Goal: Transaction & Acquisition: Purchase product/service

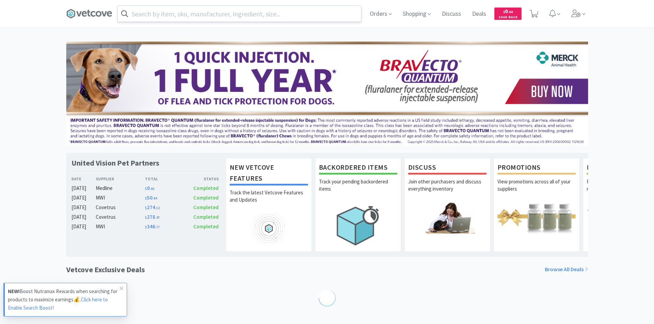
click at [215, 14] on input "text" at bounding box center [239, 14] width 243 height 16
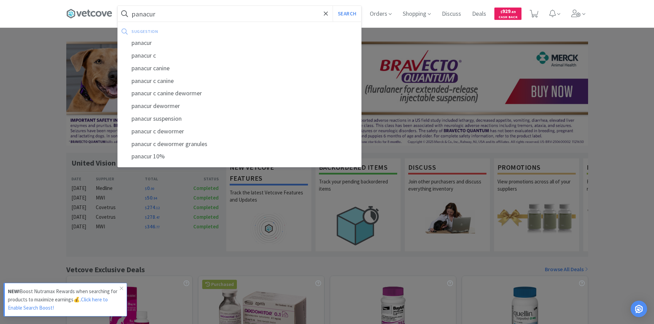
type input "panacur"
click at [333, 6] on button "Search" at bounding box center [347, 14] width 28 height 16
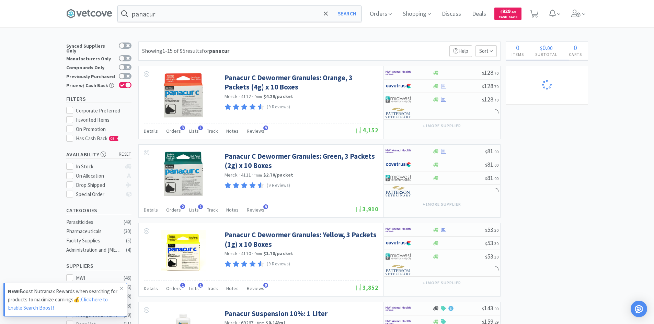
select select "1"
select select "2"
select select "10"
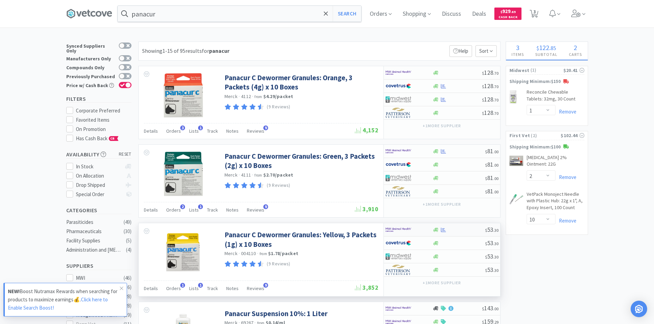
click at [419, 231] on div at bounding box center [404, 230] width 38 height 12
select select "1"
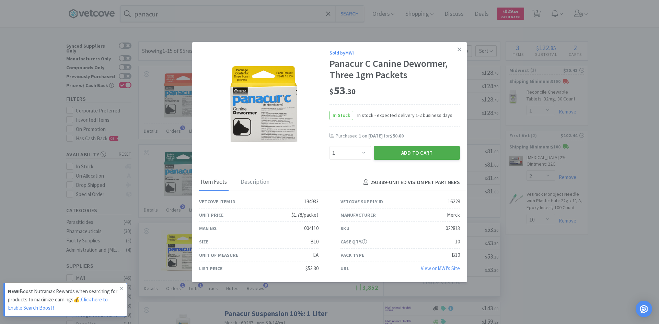
click at [402, 154] on button "Add to Cart" at bounding box center [417, 153] width 86 height 14
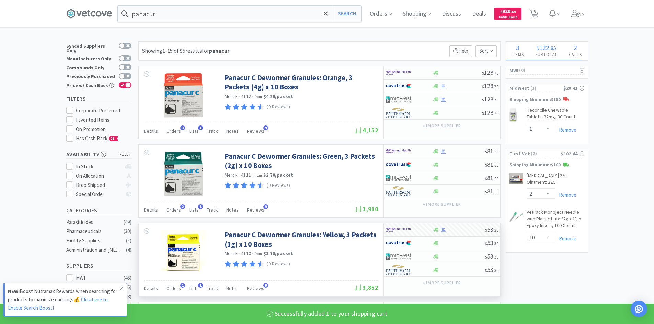
select select "1"
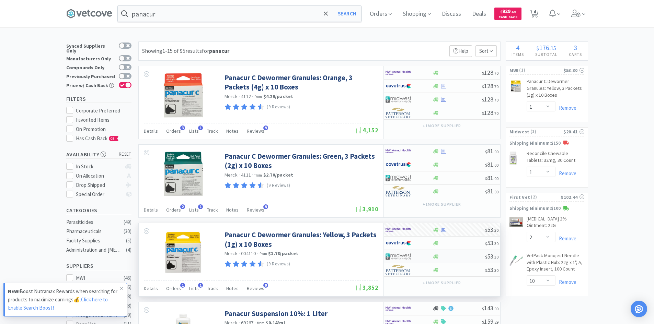
click at [424, 257] on div at bounding box center [408, 257] width 47 height 12
select select "1"
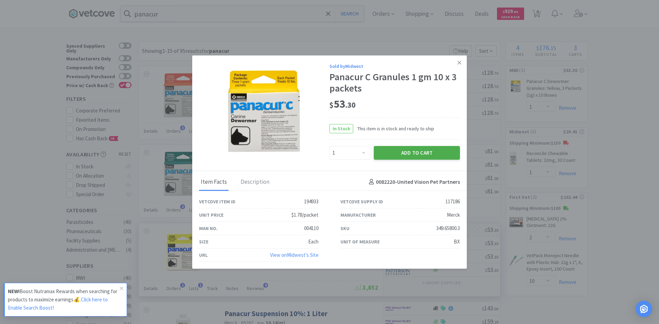
click at [407, 148] on button "Add to Cart" at bounding box center [417, 153] width 86 height 14
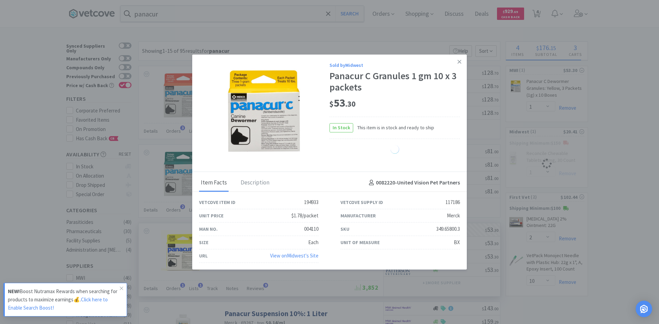
select select "1"
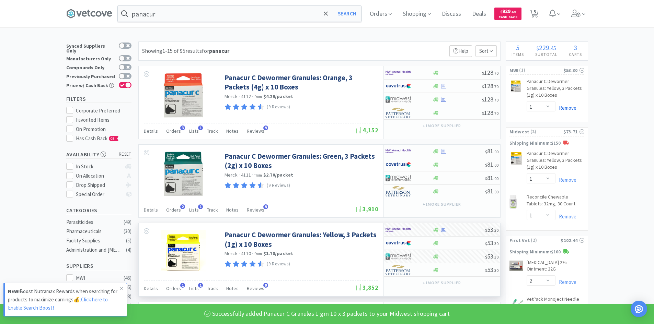
click at [573, 107] on link "Remove" at bounding box center [565, 108] width 21 height 7
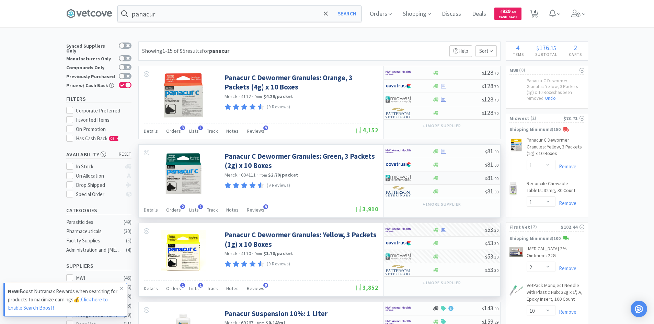
click at [406, 179] on img at bounding box center [398, 178] width 26 height 10
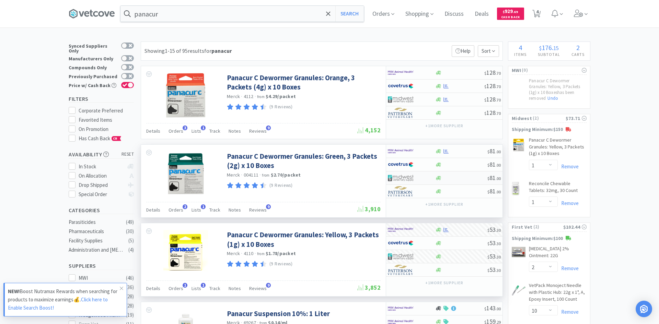
select select "1"
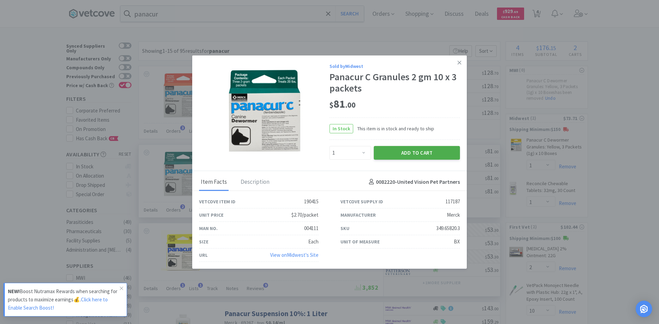
click at [413, 148] on button "Add to Cart" at bounding box center [417, 153] width 86 height 14
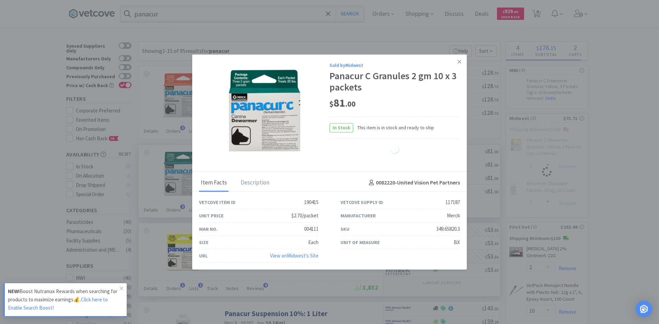
select select "1"
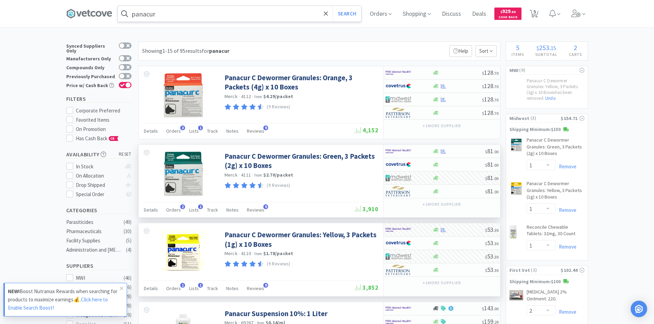
click at [228, 10] on input "panacur" at bounding box center [239, 14] width 243 height 16
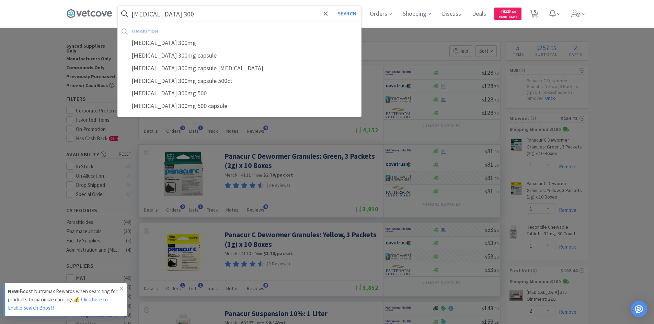
type input "gabapentin 300"
click at [333, 6] on button "Search" at bounding box center [347, 14] width 28 height 16
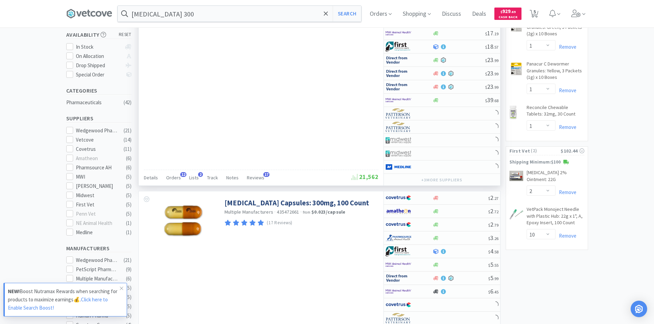
scroll to position [172, 0]
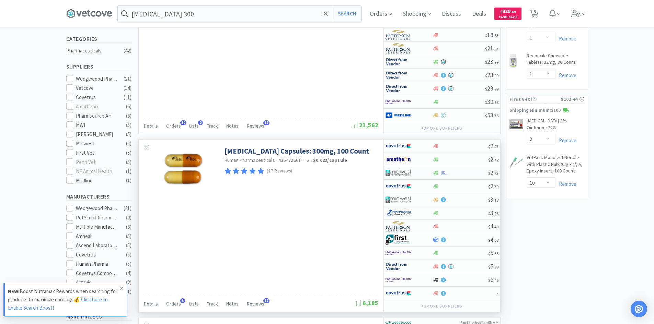
click at [425, 175] on div at bounding box center [408, 173] width 47 height 12
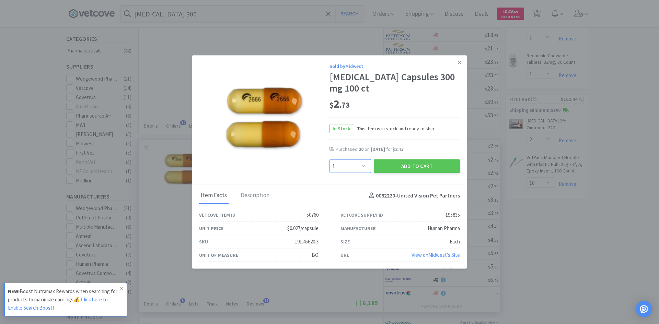
click at [351, 168] on select "Enter Quantity 1 2 3 4 5 6 7 8 9 10 11 12 13 14 15 16 17 18 19 20 Enter Quantity" at bounding box center [350, 167] width 42 height 14
select select "20"
click at [329, 160] on select "Enter Quantity 1 2 3 4 5 6 7 8 9 10 11 12 13 14 15 16 17 18 19 20 Enter Quantity" at bounding box center [350, 167] width 42 height 14
click at [390, 167] on button "Add to Cart" at bounding box center [417, 167] width 86 height 14
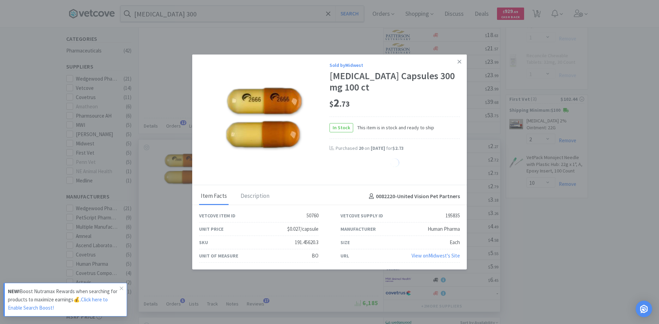
select select "20"
select select "1"
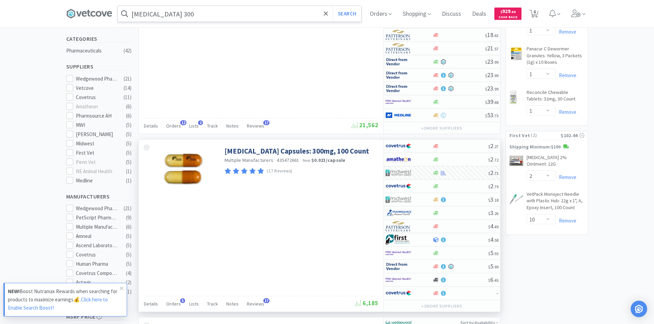
click at [175, 16] on input "gabapentin 300" at bounding box center [239, 14] width 243 height 16
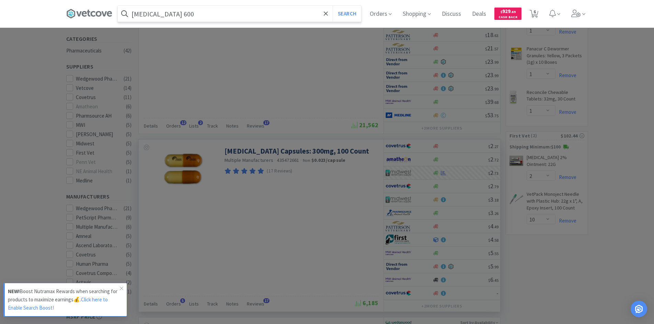
type input "cephalexin 600"
click at [333, 6] on button "Search" at bounding box center [347, 14] width 28 height 16
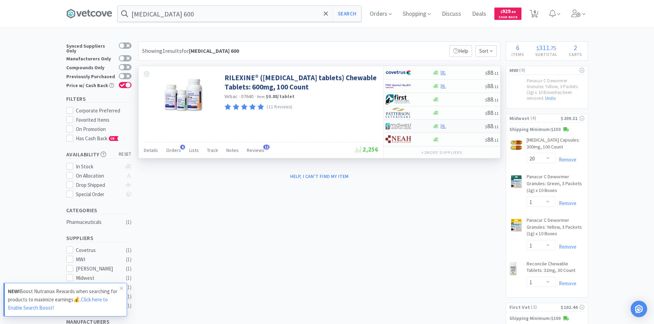
click at [417, 125] on div at bounding box center [404, 126] width 38 height 12
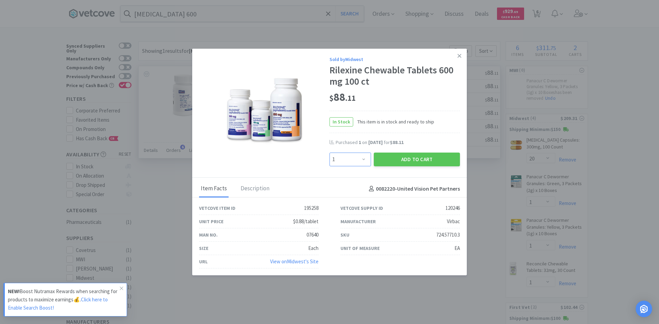
click at [363, 158] on select "Enter Quantity 1 2 3 4 5 6 7 8 9 10 11 12 13 14 15 16 17 18 19 20 Enter Quantity" at bounding box center [350, 160] width 42 height 14
select select "3"
click at [329, 153] on select "Enter Quantity 1 2 3 4 5 6 7 8 9 10 11 12 13 14 15 16 17 18 19 20 Enter Quantity" at bounding box center [350, 160] width 42 height 14
click at [400, 158] on button "Add to Cart" at bounding box center [417, 160] width 86 height 14
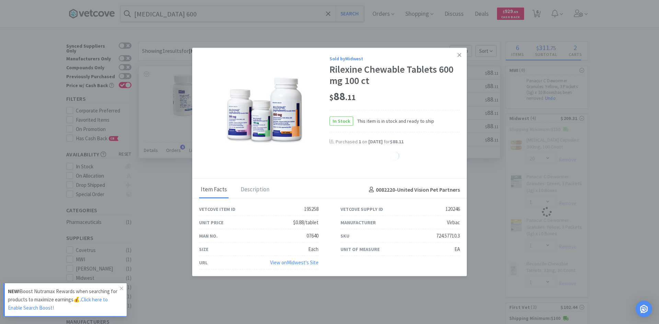
select select "3"
select select "1"
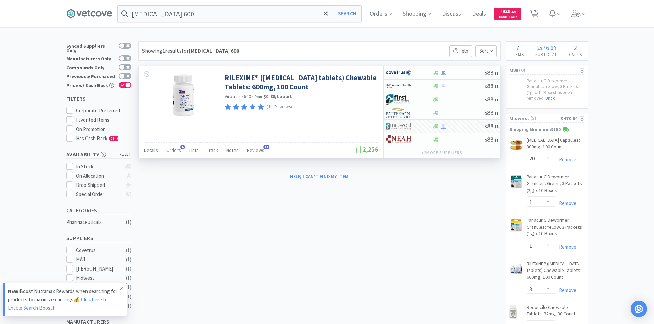
click at [283, 211] on div "× Filter Results Synced Suppliers Only Manufacturers Only Compounds Only Previo…" at bounding box center [327, 249] width 522 height 414
click at [93, 302] on link "Click here to Enable Search Boost!" at bounding box center [58, 303] width 100 height 15
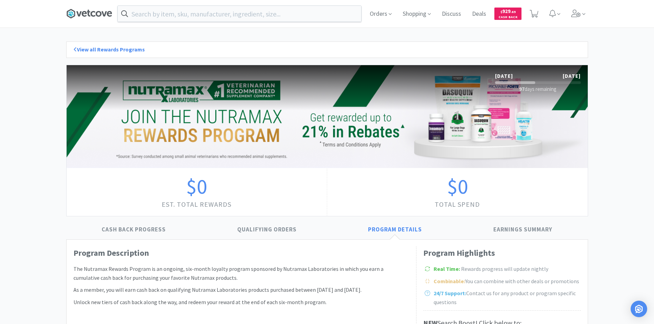
click at [102, 10] on icon at bounding box center [89, 14] width 46 height 10
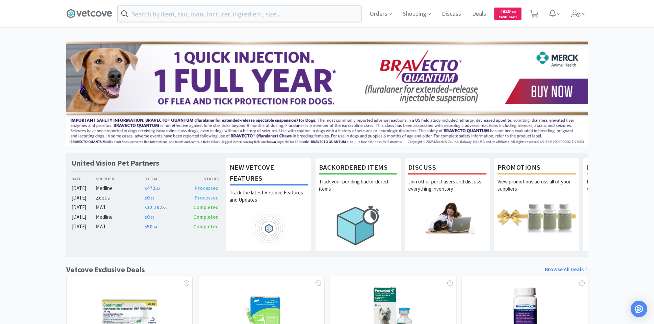
click at [609, 119] on div "United Vision Pet Partners Date Supplier Total Status [DATE] Medline $ 472 . 82…" at bounding box center [327, 303] width 654 height 523
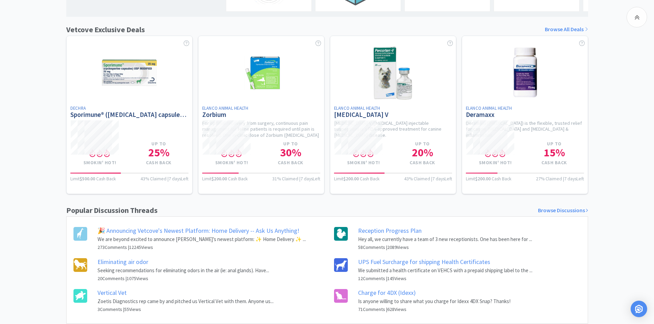
scroll to position [266, 0]
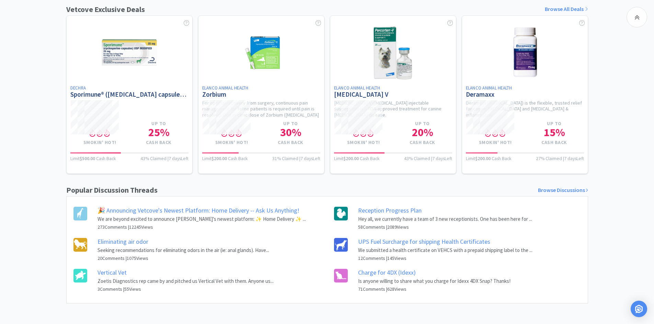
click at [631, 177] on div "United Vision Pet Partners Date Supplier Total Status [DATE] Medline $ 472 . 82…" at bounding box center [327, 42] width 654 height 523
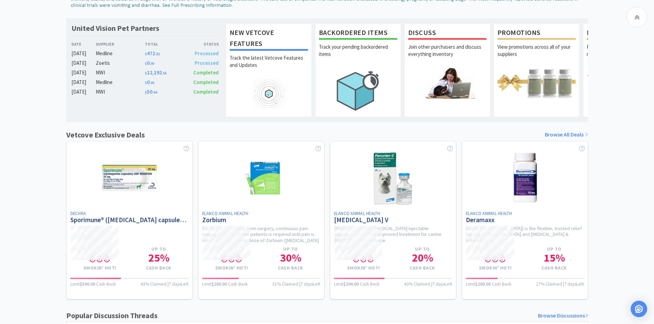
scroll to position [0, 0]
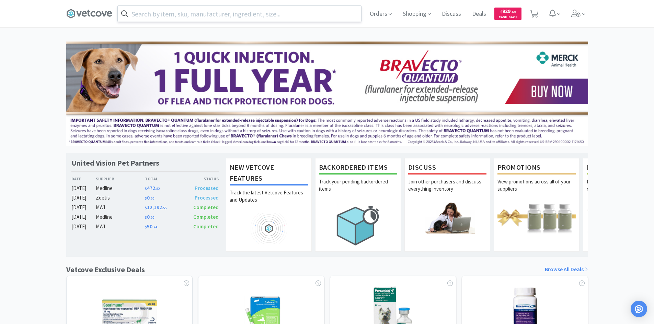
click at [194, 13] on input "text" at bounding box center [239, 14] width 243 height 16
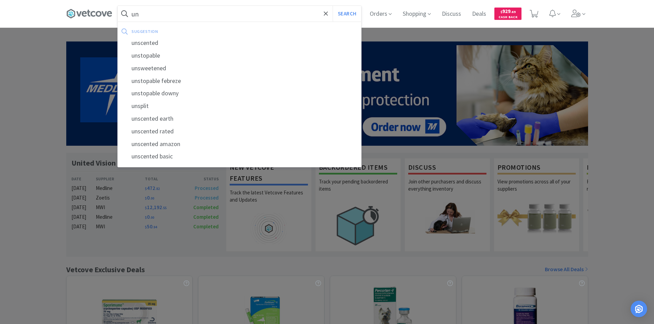
type input "u"
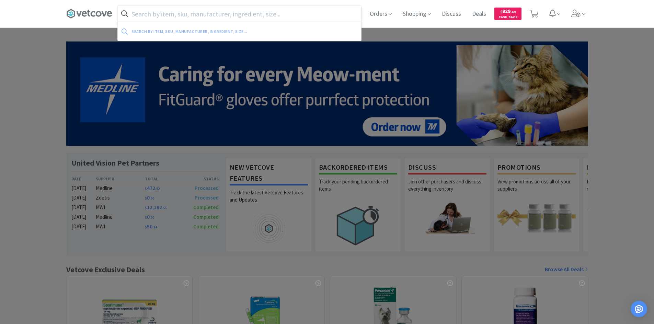
type input "a"
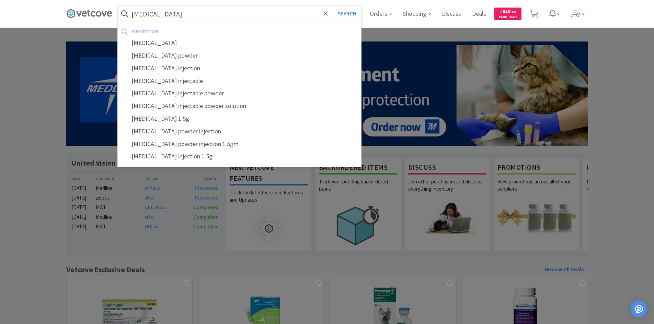
type input "[MEDICAL_DATA]"
click at [333, 6] on button "Search" at bounding box center [347, 14] width 28 height 16
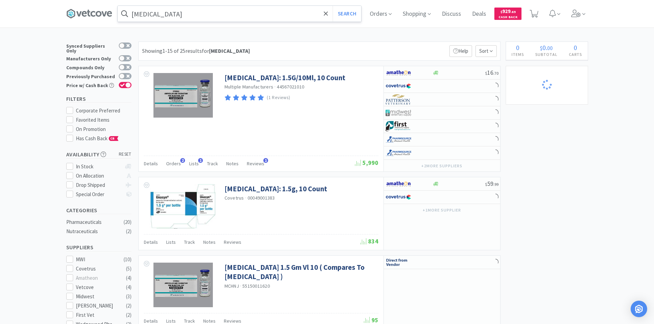
select select "20"
select select "1"
select select "3"
select select "1"
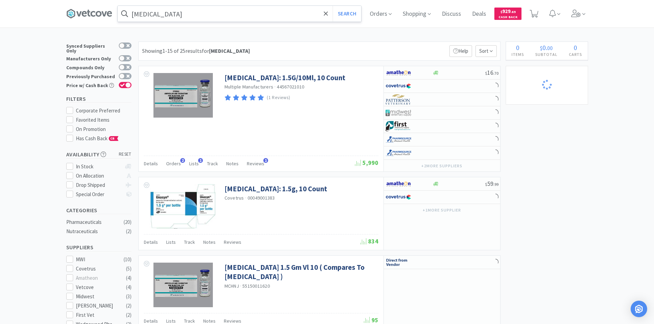
select select "2"
select select "10"
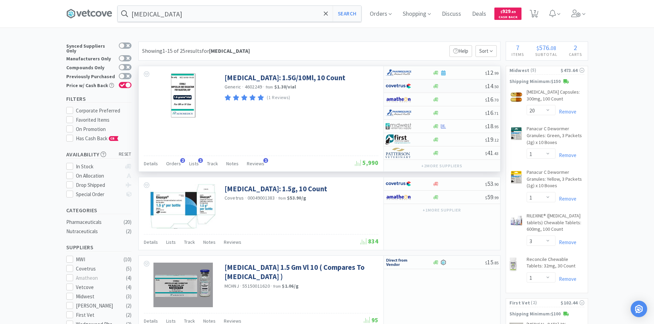
click at [421, 86] on div at bounding box center [404, 86] width 38 height 12
select select "1"
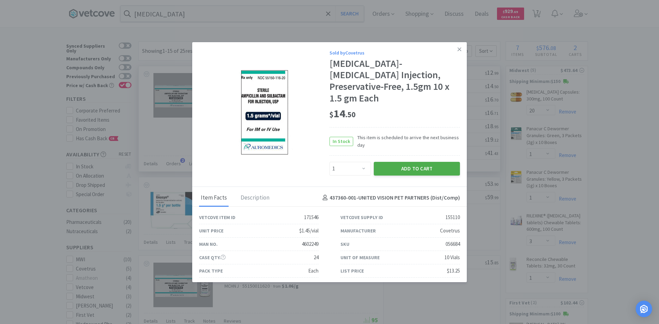
click at [399, 166] on button "Add to Cart" at bounding box center [417, 169] width 86 height 14
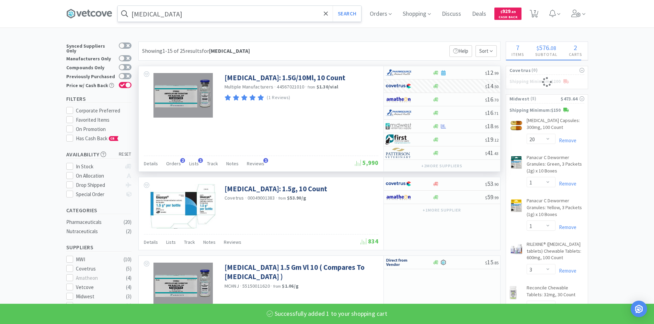
select select "1"
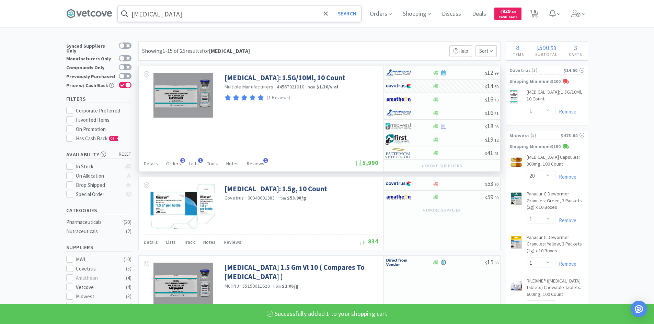
click at [191, 13] on input "[MEDICAL_DATA]" at bounding box center [239, 14] width 243 height 16
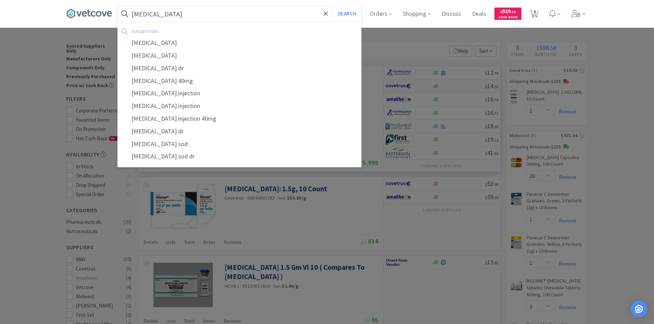
type input "[MEDICAL_DATA]"
click at [333, 6] on button "Search" at bounding box center [347, 14] width 28 height 16
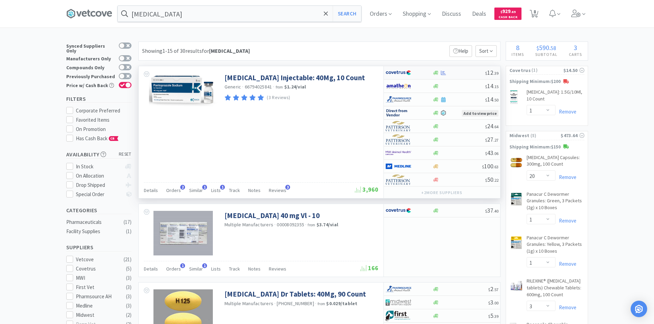
click at [419, 74] on div at bounding box center [404, 73] width 38 height 12
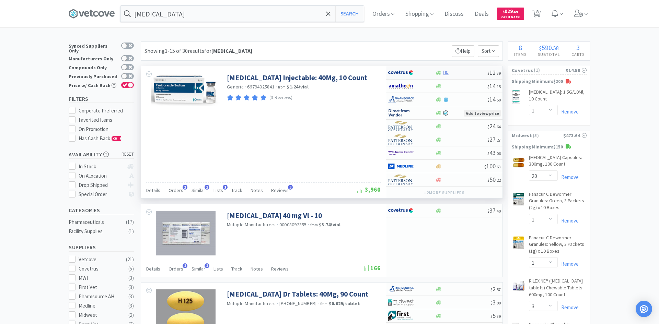
select select "1"
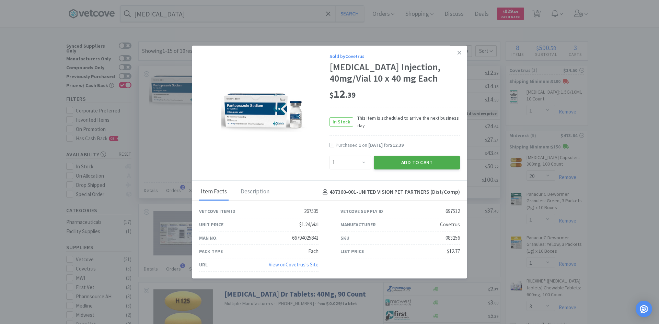
click at [396, 162] on button "Add to Cart" at bounding box center [417, 163] width 86 height 14
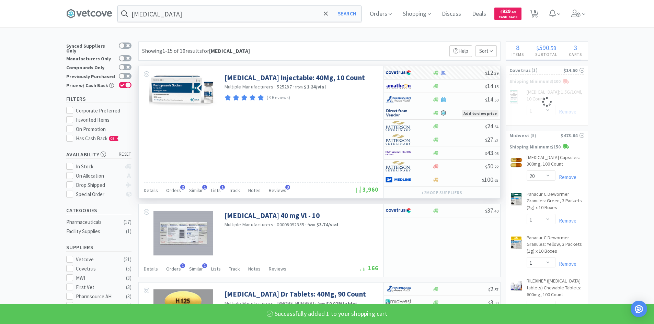
select select "1"
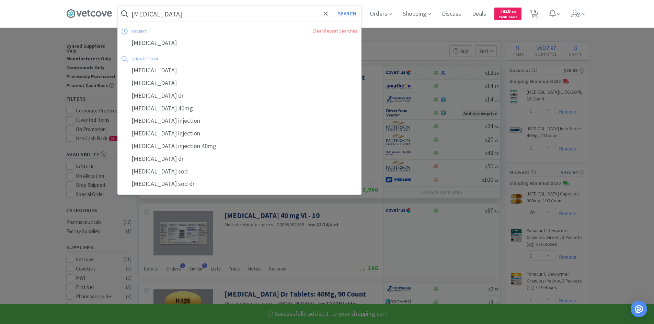
click at [229, 17] on input "[MEDICAL_DATA]" at bounding box center [239, 14] width 243 height 16
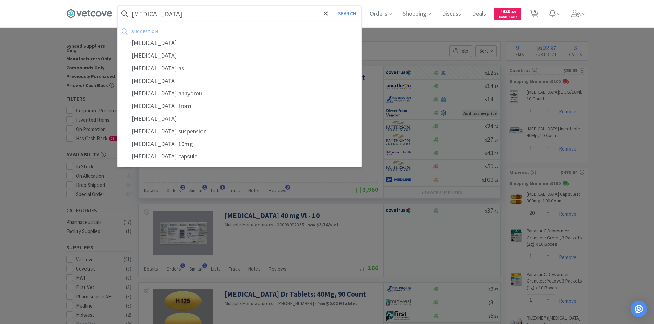
type input "[MEDICAL_DATA]"
click at [333, 6] on button "Search" at bounding box center [347, 14] width 28 height 16
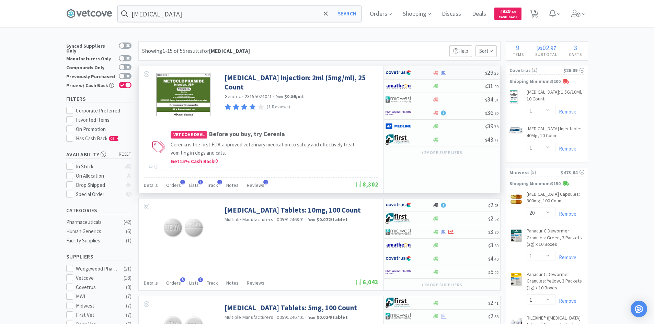
click at [431, 71] on div at bounding box center [408, 73] width 47 height 12
select select "1"
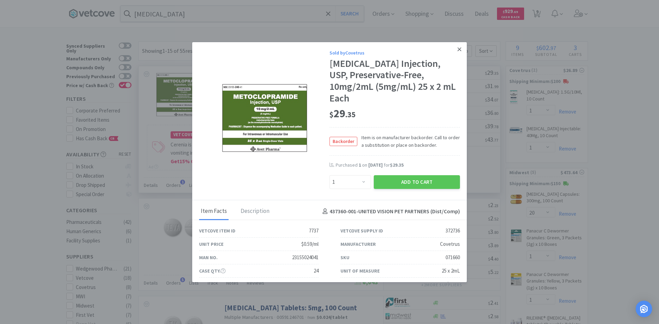
click at [454, 53] on link at bounding box center [459, 49] width 12 height 15
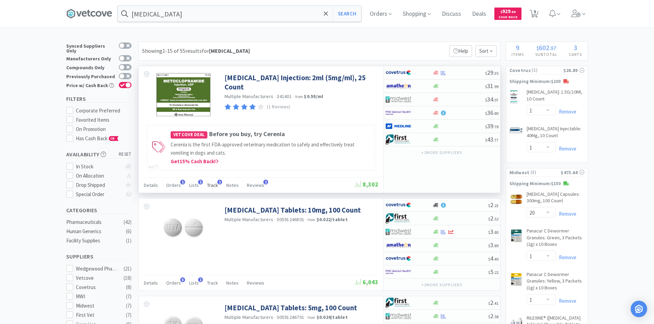
click at [212, 187] on span "Track" at bounding box center [212, 185] width 11 height 6
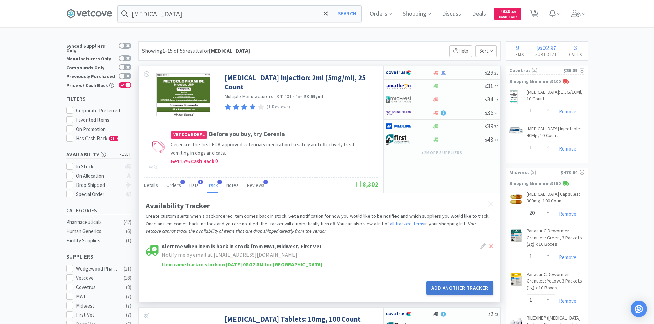
click at [456, 288] on button "Add Another Tracker" at bounding box center [459, 288] width 67 height 14
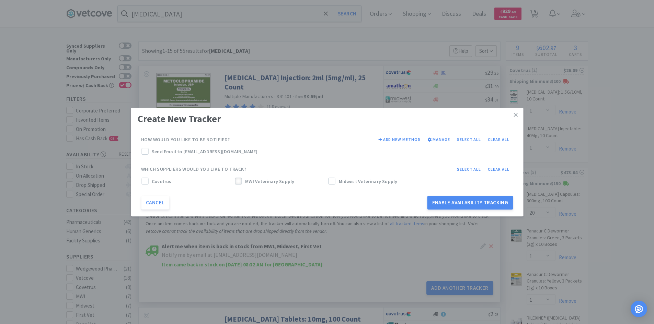
click at [236, 182] on icon at bounding box center [238, 181] width 5 height 5
click at [330, 183] on icon at bounding box center [331, 181] width 4 height 3
click at [156, 183] on span "Covetrus" at bounding box center [162, 182] width 20 height 8
click at [172, 148] on span "Send Email to [EMAIL_ADDRESS][DOMAIN_NAME]" at bounding box center [205, 152] width 106 height 8
click at [479, 206] on button "Enable Availability Tracking" at bounding box center [470, 203] width 86 height 14
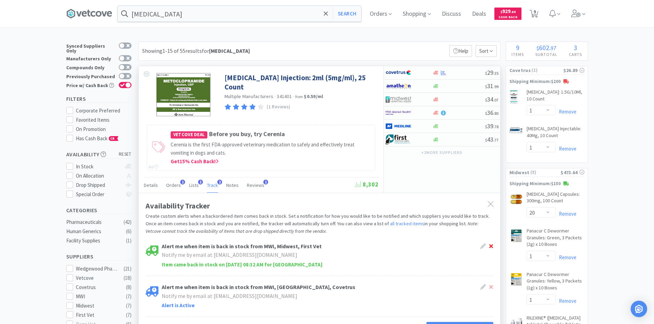
click at [492, 246] on icon at bounding box center [491, 246] width 4 height 5
click at [409, 226] on p "Create custom alerts when a backordered item comes back in stock. Set a notific…" at bounding box center [319, 223] width 348 height 23
click at [203, 13] on input "[MEDICAL_DATA]" at bounding box center [239, 14] width 243 height 16
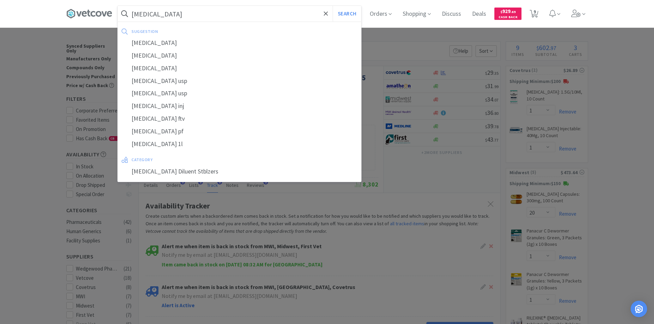
type input "[MEDICAL_DATA]"
click at [333, 6] on button "Search" at bounding box center [347, 14] width 28 height 16
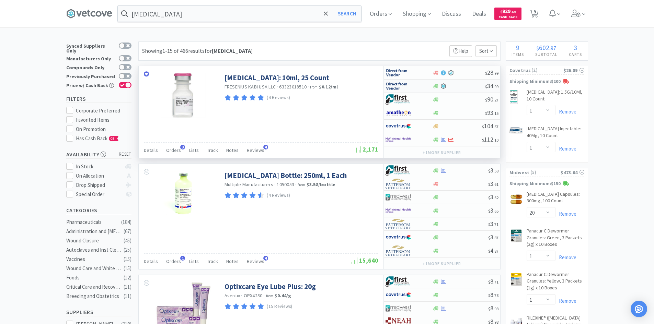
click at [415, 86] on div at bounding box center [404, 86] width 38 height 12
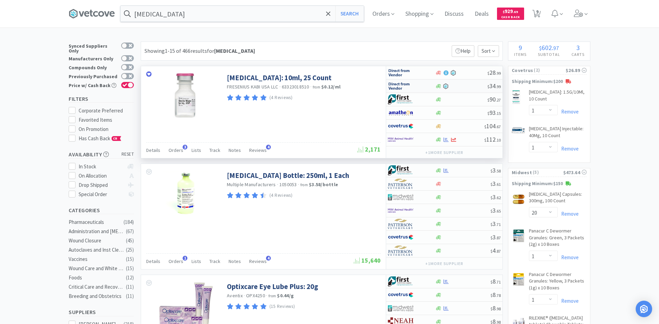
select select "1"
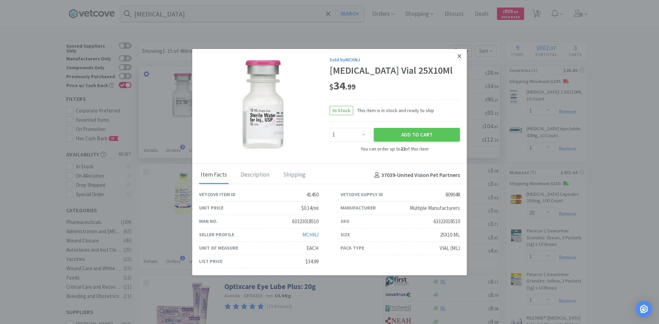
click at [460, 53] on icon at bounding box center [459, 56] width 4 height 6
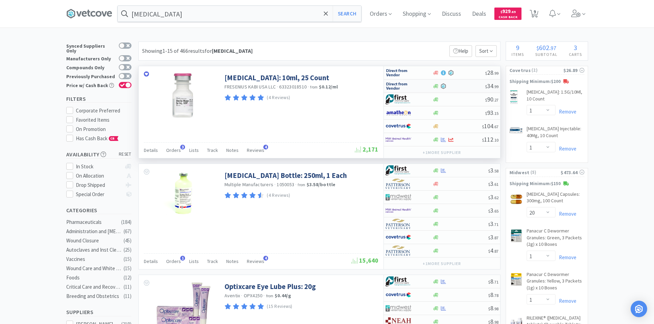
click at [419, 84] on div at bounding box center [404, 86] width 38 height 12
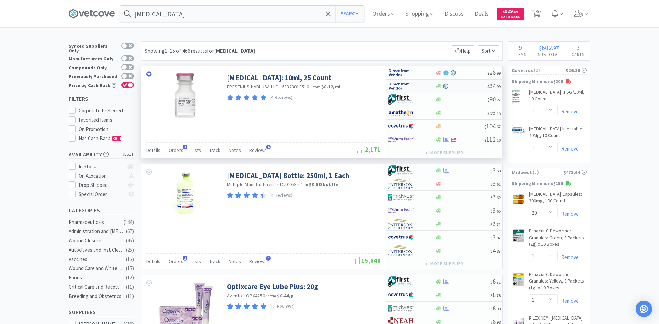
select select "1"
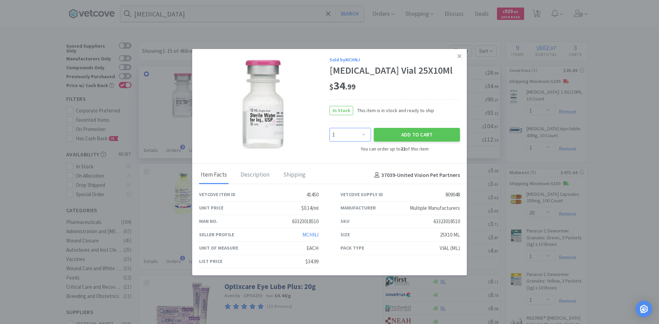
click at [348, 142] on select "Enter Quantity 1 2 3 4 5 6 7 8 9 10 11 12 13 14 15 16 17 18 19 20 Enter Quantity" at bounding box center [350, 135] width 42 height 14
click at [462, 50] on link at bounding box center [459, 56] width 12 height 15
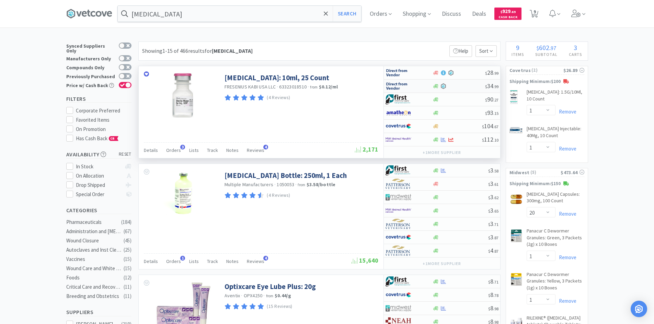
click at [461, 88] on div at bounding box center [458, 86] width 53 height 6
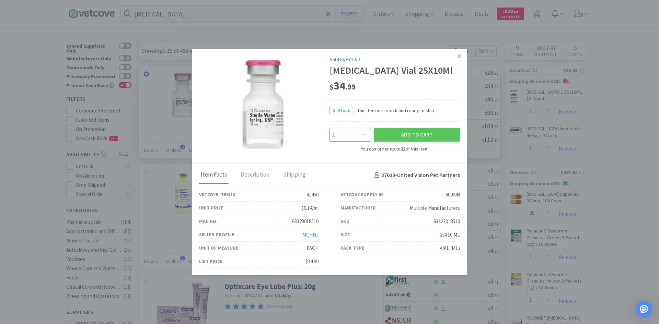
click at [363, 141] on select "Enter Quantity 1 2 3 4 5 6 7 8 9 10 11 12 13 14 15 16 17 18 19 20 Enter Quantity" at bounding box center [350, 135] width 42 height 14
click at [329, 133] on select "Enter Quantity 1 2 3 4 5 6 7 8 9 10 11 12 13 14 15 16 17 18 19 20 Enter Quantity" at bounding box center [350, 135] width 42 height 14
click at [359, 138] on select "Enter Quantity 1 2 3 4 5 6 7 8 9 10 11 12 13 14 15 16 17 18 19 20 Enter Quantity" at bounding box center [350, 135] width 42 height 14
click at [329, 133] on select "Enter Quantity 1 2 3 4 5 6 7 8 9 10 11 12 13 14 15 16 17 18 19 20 Enter Quantity" at bounding box center [350, 135] width 42 height 14
click at [362, 142] on select "Enter Quantity 1 2 3 4 5 6 7 8 9 10 11 12 13 14 15 16 17 18 19 20 Enter Quantity" at bounding box center [350, 135] width 42 height 14
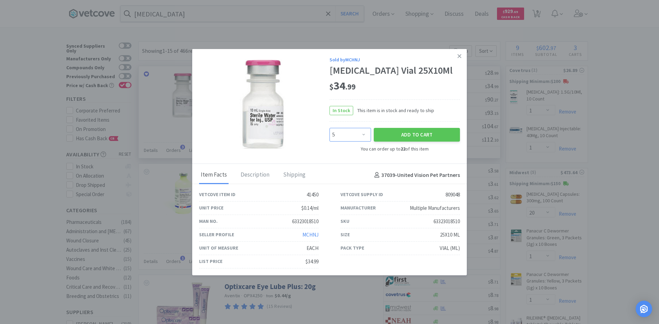
select select "4"
click at [329, 133] on select "Enter Quantity 1 2 3 4 5 6 7 8 9 10 11 12 13 14 15 16 17 18 19 20 Enter Quantity" at bounding box center [350, 135] width 42 height 14
click at [403, 141] on button "Add to Cart" at bounding box center [417, 135] width 86 height 14
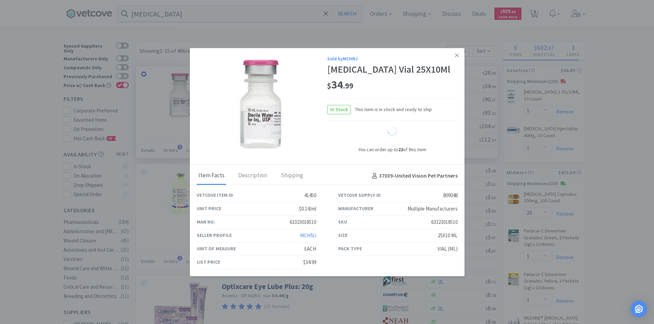
select select "4"
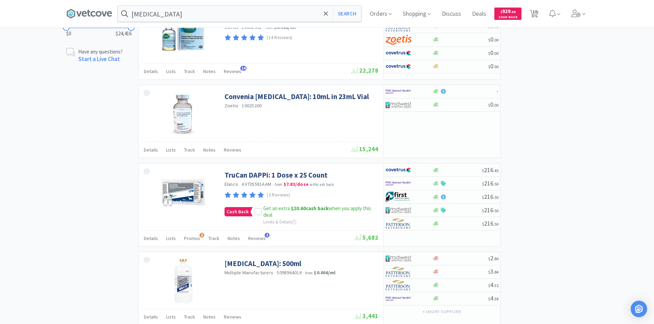
scroll to position [618, 0]
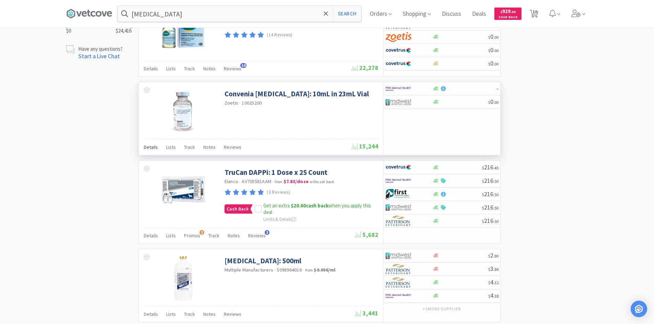
click at [151, 143] on div "Details" at bounding box center [151, 148] width 14 height 13
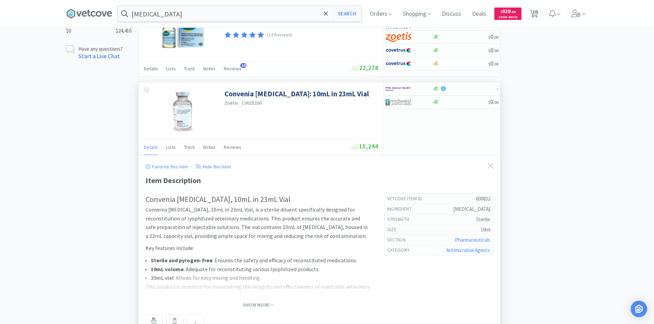
click at [151, 149] on span "Details" at bounding box center [151, 147] width 14 height 6
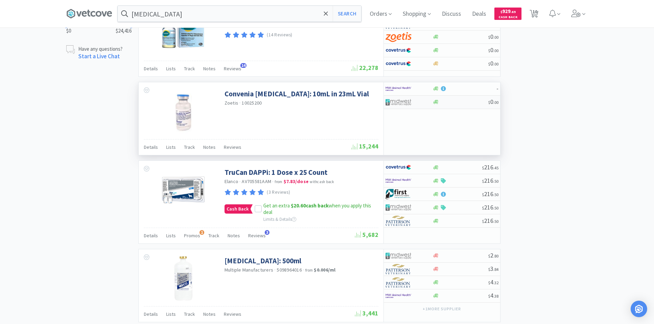
click at [452, 106] on div "$ 0 . 00" at bounding box center [442, 102] width 116 height 13
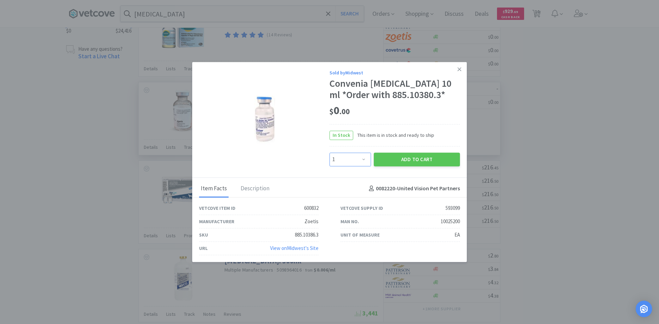
click at [359, 159] on select "Enter Quantity 1 2 3 4 5 6 7 8 9 10 11 12 13 14 15 16 17 18 19 20 Enter Quantity" at bounding box center [350, 160] width 42 height 14
select select "20"
click at [329, 153] on select "Enter Quantity 1 2 3 4 5 6 7 8 9 10 11 12 13 14 15 16 17 18 19 20 Enter Quantity" at bounding box center [350, 160] width 42 height 14
click at [402, 160] on button "Add to Cart" at bounding box center [417, 160] width 86 height 14
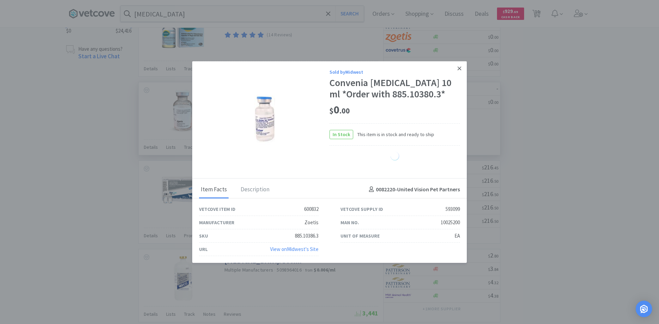
click at [460, 68] on icon at bounding box center [459, 68] width 4 height 6
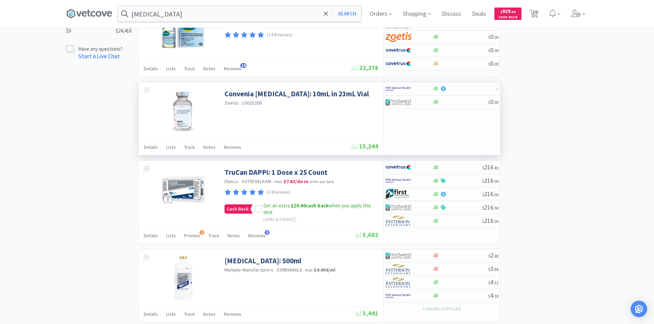
select select "20"
select select "1"
select select "3"
select select "1"
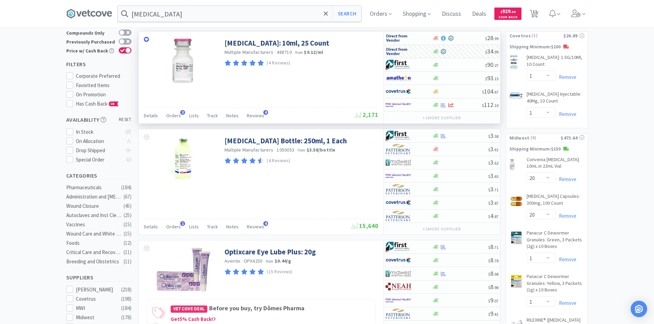
scroll to position [34, 0]
click at [574, 178] on link "Remove" at bounding box center [565, 179] width 21 height 7
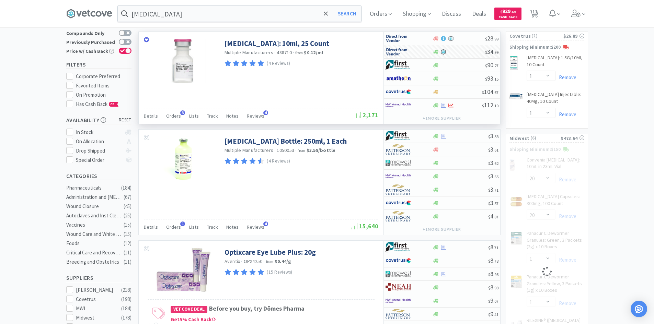
select select "1"
select select "3"
select select "1"
select select "20"
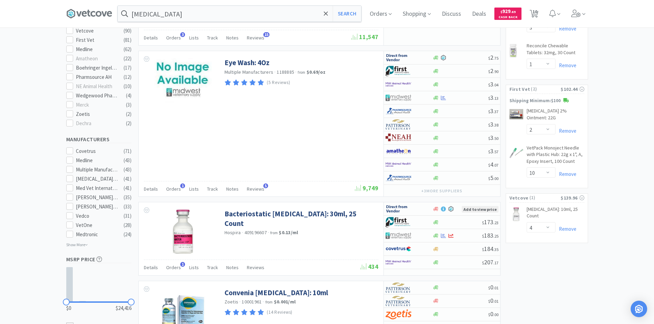
scroll to position [343, 0]
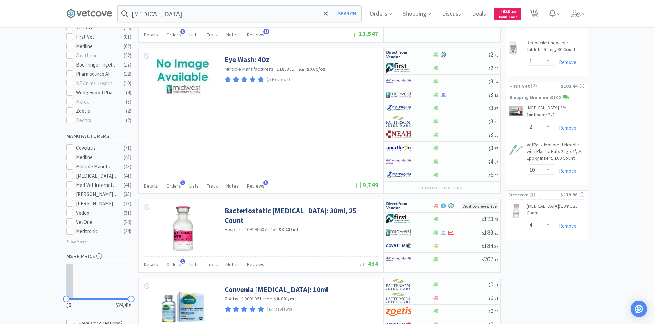
click at [535, 191] on span "( 1 )" at bounding box center [544, 194] width 32 height 7
click at [534, 219] on select "Enter Quantity 1 2 3 4 5 6 7 8 9 10 11 12 13 14 15 16 17 18 19 20 Enter Quantity" at bounding box center [540, 224] width 29 height 10
click at [526, 219] on select "Enter Quantity 1 2 3 4 5 6 7 8 9 10 11 12 13 14 15 16 17 18 19 20 Enter Quantity" at bounding box center [540, 224] width 29 height 10
click at [539, 219] on select "Enter Quantity 1 2 3 4 5 6 7 8 9 10 11 12 13 14 15 16 17 18 19 20 Enter Quantity" at bounding box center [540, 224] width 29 height 10
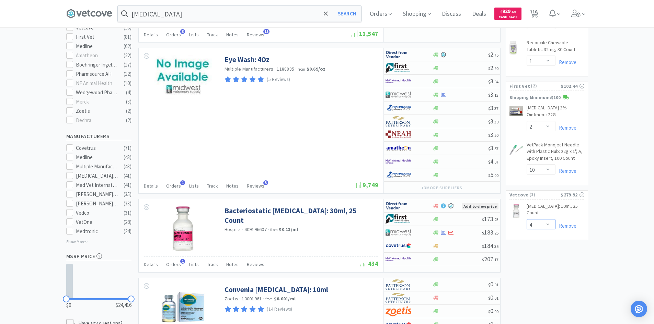
click at [526, 219] on select "Enter Quantity 1 2 3 4 5 6 7 8 9 10 11 12 13 14 15 16 17 18 19 20 Enter Quantity" at bounding box center [540, 224] width 29 height 10
select select "4"
click at [551, 203] on link "[MEDICAL_DATA]: 10ml, 25 Count CB" at bounding box center [555, 211] width 58 height 16
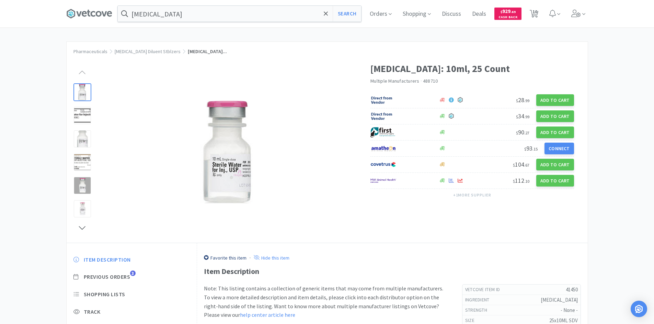
drag, startPoint x: 502, startPoint y: 227, endPoint x: 516, endPoint y: 36, distance: 191.3
click at [504, 216] on div "[MEDICAL_DATA]: 10ml, 25 Count Multiple Manufacturers · 488710 $ 28 . 99 Add to…" at bounding box center [327, 148] width 521 height 189
click at [537, 9] on span "10" at bounding box center [534, 11] width 5 height 27
select select "1"
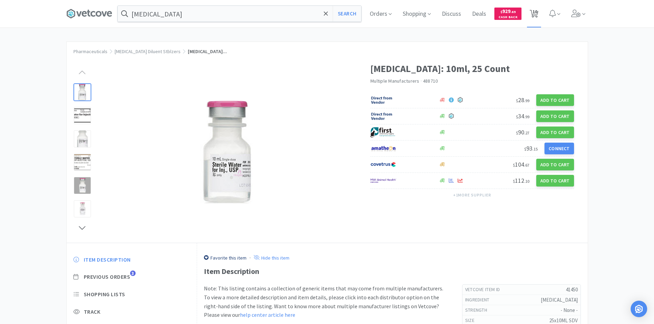
select select "20"
select select "1"
select select "3"
select select "1"
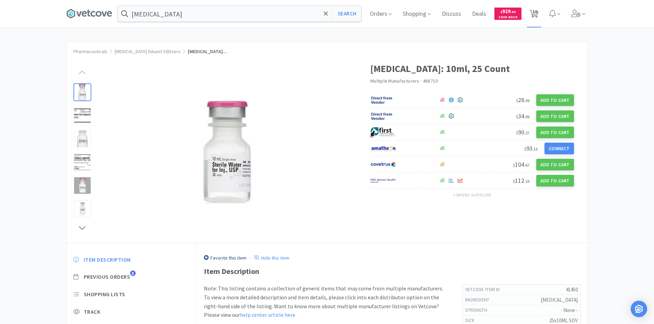
select select "2"
select select "10"
select select "4"
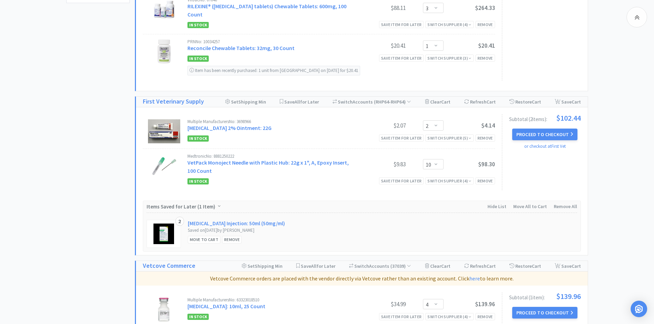
scroll to position [414, 0]
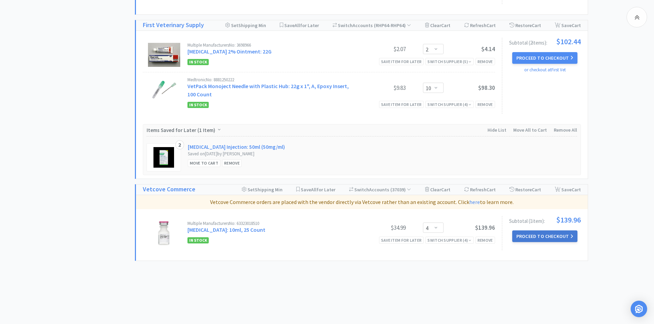
click at [534, 231] on button "Proceed to Checkout" at bounding box center [544, 237] width 65 height 12
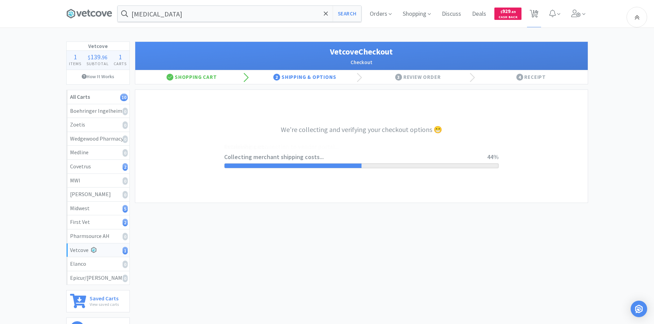
select select "998"
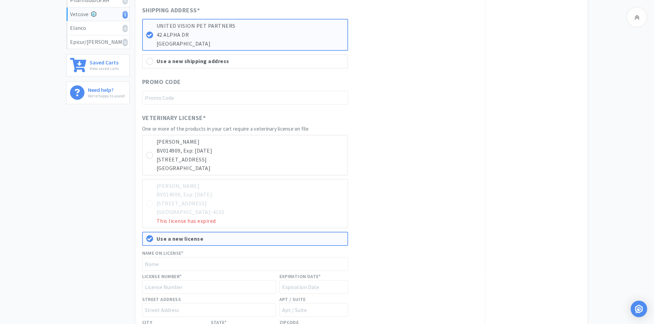
scroll to position [240, 0]
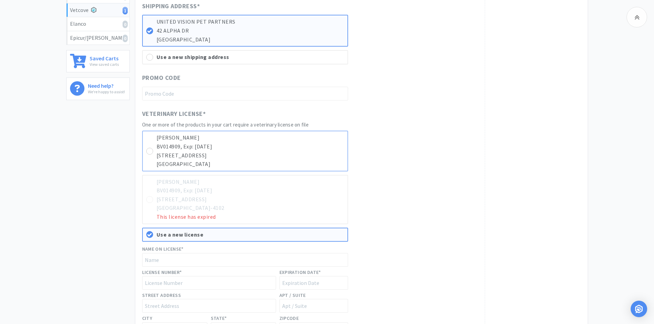
click at [261, 160] on p "[GEOGRAPHIC_DATA]" at bounding box center [249, 164] width 187 height 9
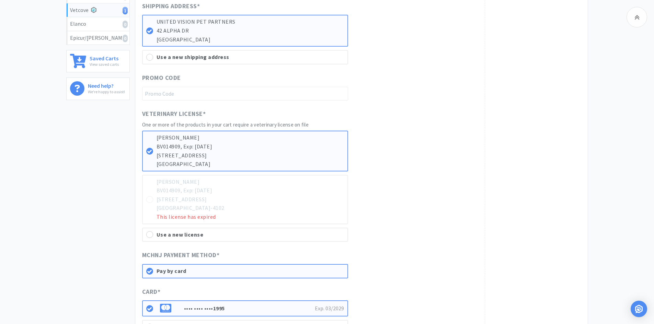
scroll to position [400, 0]
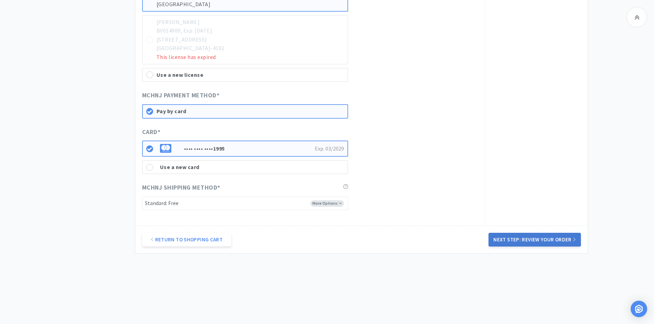
click at [502, 238] on button "Next Step: Review Your Order" at bounding box center [534, 240] width 92 height 14
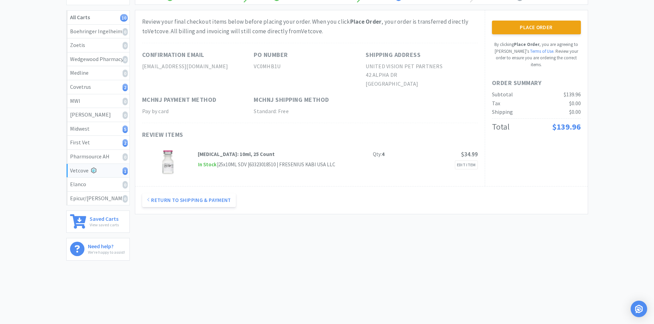
scroll to position [0, 0]
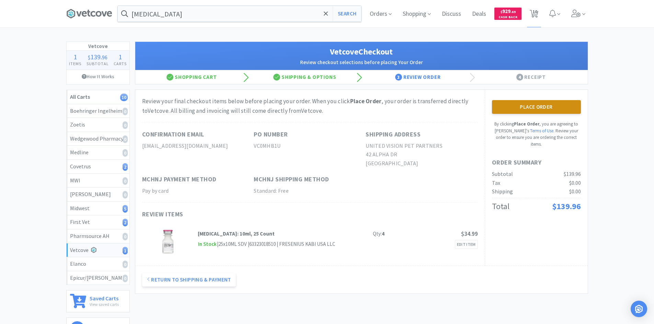
click at [538, 108] on button "Place Order" at bounding box center [536, 107] width 89 height 14
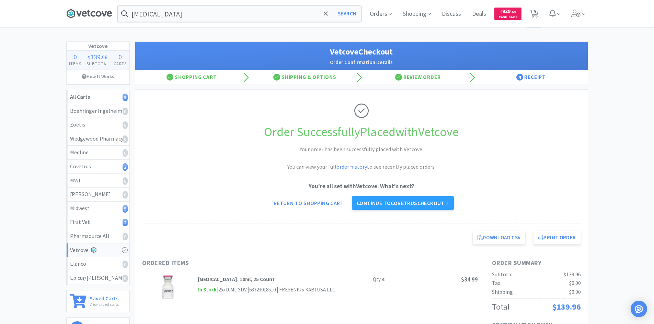
click at [76, 15] on icon at bounding box center [89, 14] width 46 height 10
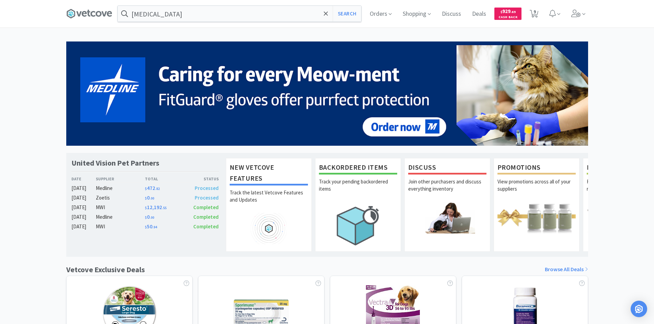
click at [612, 118] on div "United Vision Pet Partners Date Supplier Total Status [DATE] Medline $ 472 . 82…" at bounding box center [327, 303] width 654 height 523
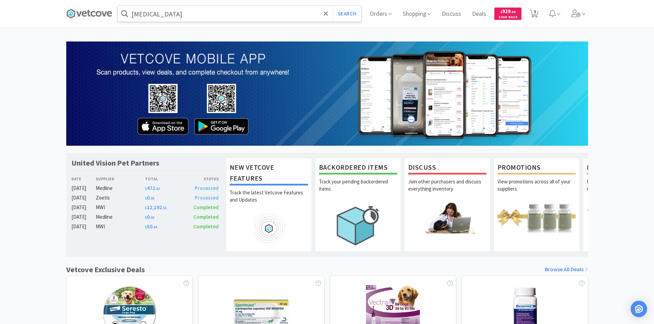
click at [241, 11] on input "[MEDICAL_DATA]" at bounding box center [239, 14] width 243 height 16
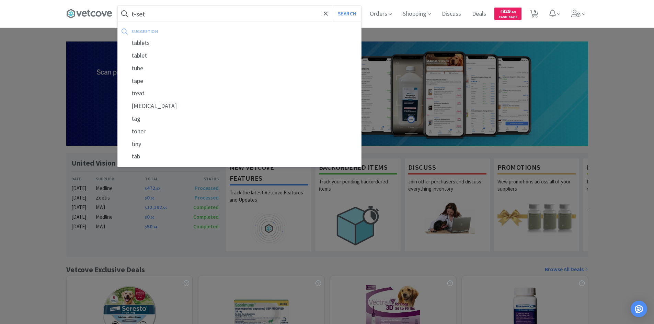
type input "t-set"
click at [333, 6] on button "Search" at bounding box center [347, 14] width 28 height 16
select select "1"
select select "20"
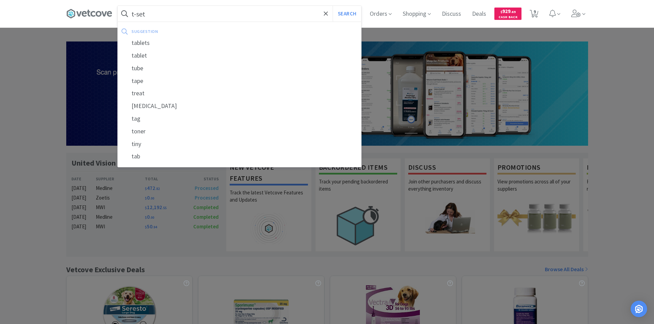
select select "1"
select select "3"
select select "1"
select select "2"
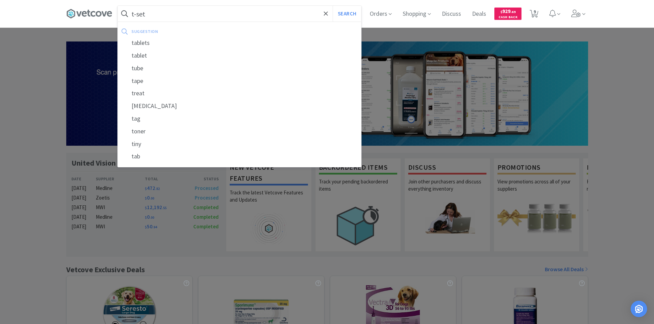
select select "10"
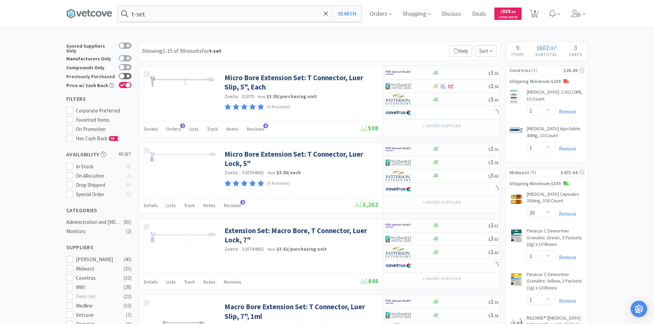
click at [126, 73] on div at bounding box center [125, 76] width 13 height 6
checkbox input "true"
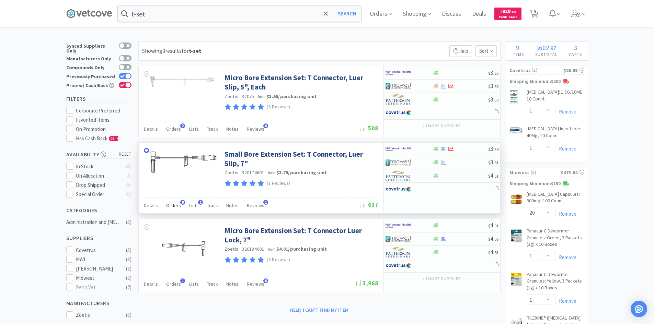
click at [180, 204] on span "9" at bounding box center [182, 202] width 5 height 5
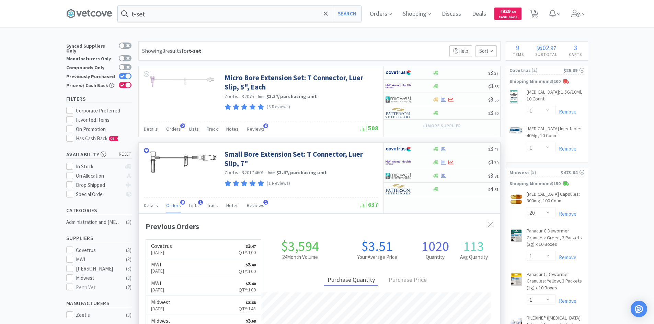
scroll to position [184, 361]
drag, startPoint x: 179, startPoint y: 204, endPoint x: 167, endPoint y: 188, distance: 19.1
drag, startPoint x: 167, startPoint y: 188, endPoint x: 298, endPoint y: 168, distance: 132.0
click at [298, 168] on link "Small Bore Extension Set: T Connector, Luer Slip, 7"" at bounding box center [300, 159] width 152 height 19
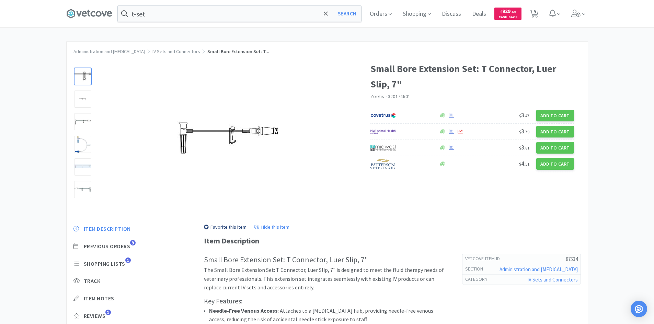
select select "1"
select select "20"
select select "1"
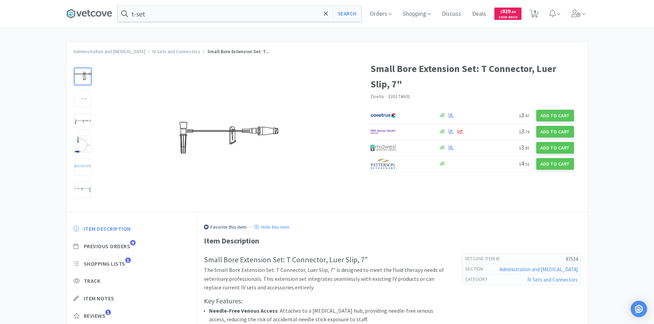
select select "3"
select select "1"
select select "2"
select select "10"
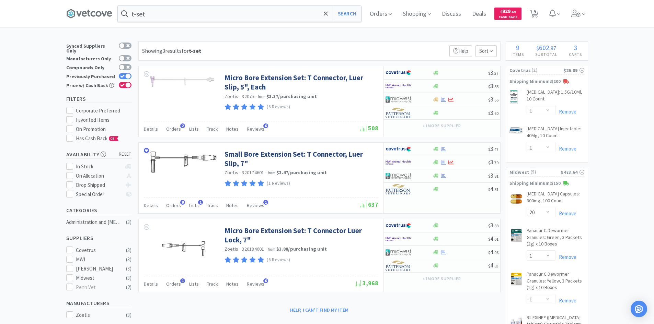
click at [633, 111] on div "× Filter Results Synced Suppliers Only Manufacturers Only Compounds Only Previo…" at bounding box center [327, 272] width 654 height 461
click at [246, 16] on input "t-set" at bounding box center [239, 14] width 243 height 16
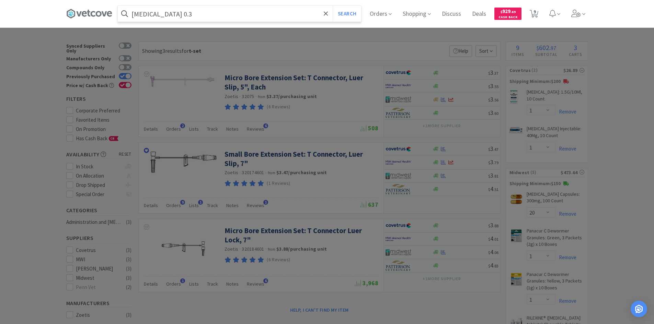
type input "[MEDICAL_DATA] 0.3"
click at [333, 6] on button "Search" at bounding box center [347, 14] width 28 height 16
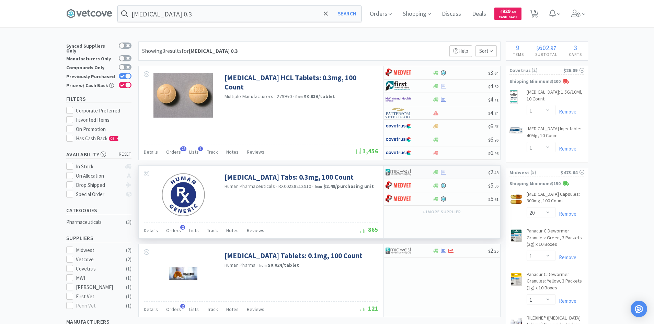
click at [456, 173] on div at bounding box center [460, 172] width 56 height 5
select select "1"
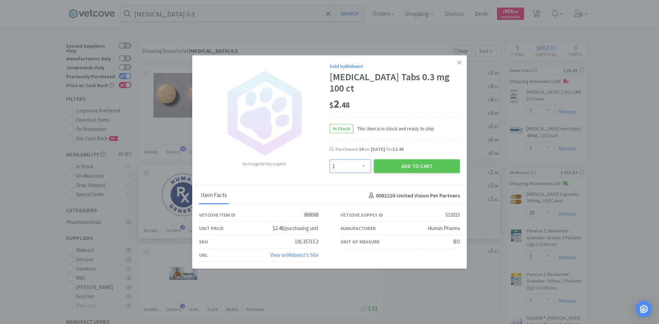
click at [362, 160] on select "Enter Quantity 1 2 3 4 5 6 7 8 9 10 11 12 13 14 15 16 17 18 19 20 Enter Quantity" at bounding box center [350, 167] width 42 height 14
type input "24"
click at [388, 160] on button "Add to Cart" at bounding box center [417, 166] width 86 height 14
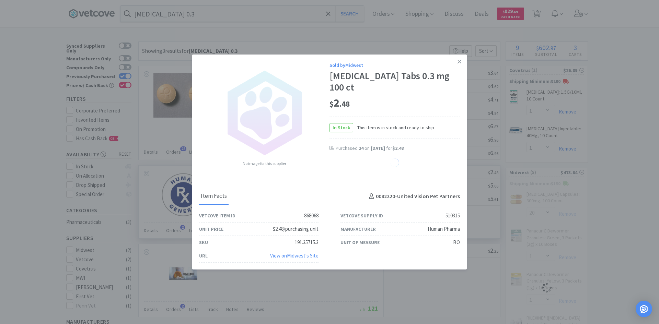
select select "20"
select select "1"
select select "3"
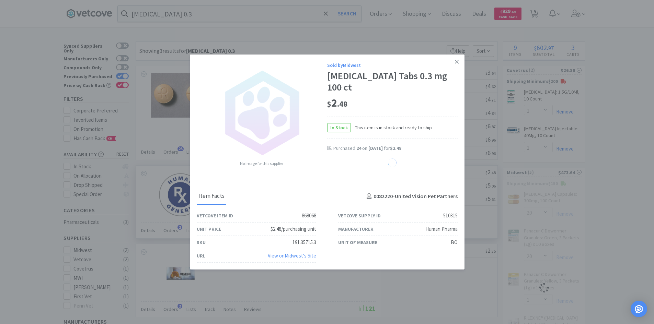
select select "24"
select select "1"
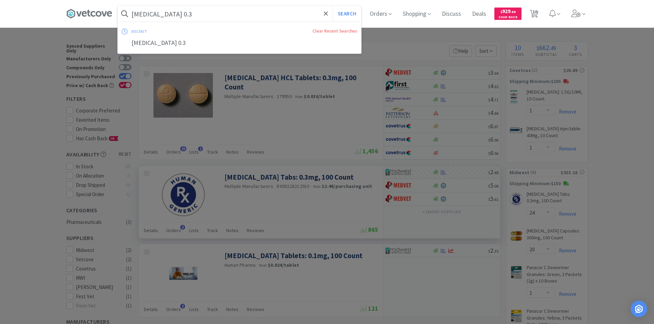
click at [184, 16] on input "[MEDICAL_DATA] 0.3" at bounding box center [239, 14] width 243 height 16
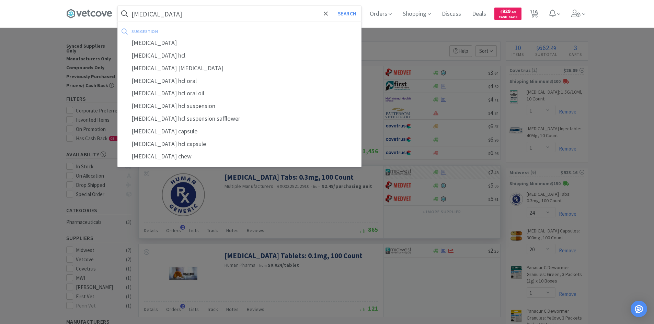
type input "[MEDICAL_DATA]"
click at [333, 6] on button "Search" at bounding box center [347, 14] width 28 height 16
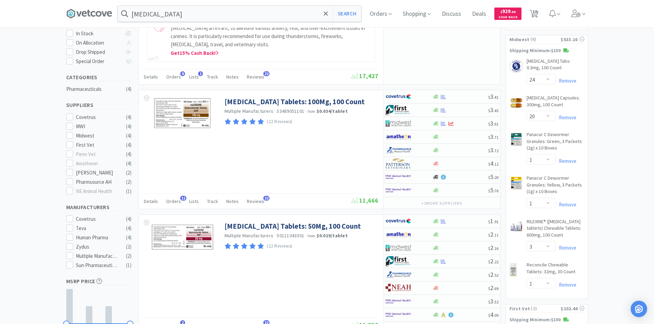
scroll to position [206, 0]
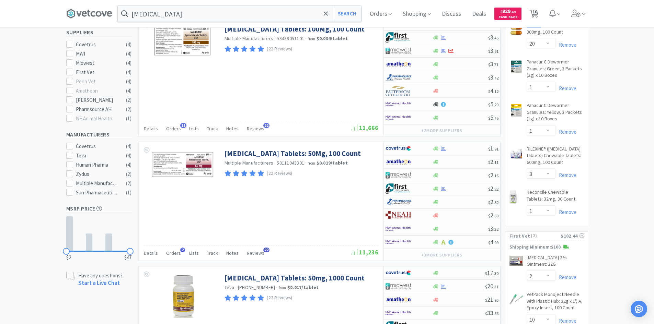
click at [538, 11] on icon at bounding box center [533, 14] width 9 height 8
select select "1"
select select "24"
select select "20"
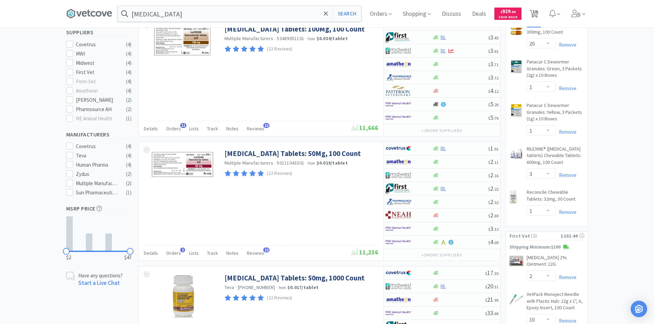
select select "1"
select select "3"
select select "1"
select select "2"
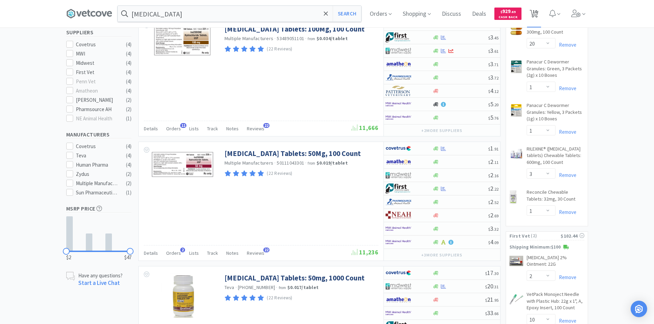
select select "10"
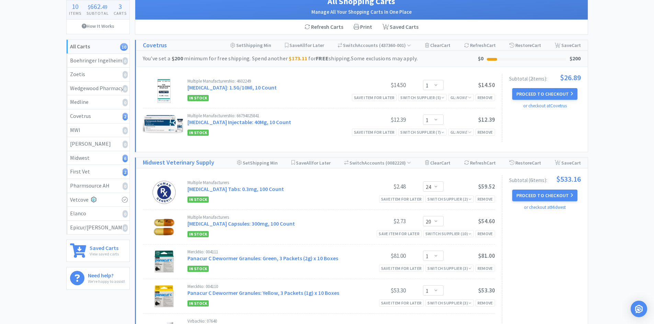
scroll to position [137, 0]
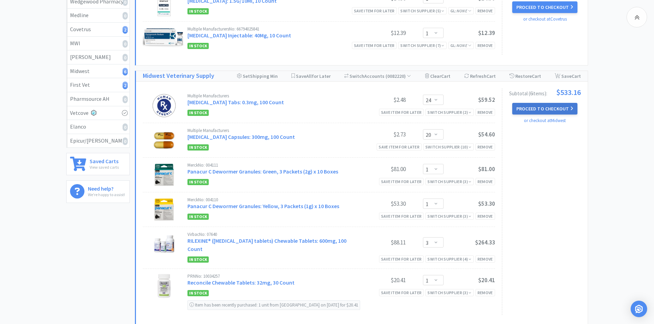
click at [535, 109] on button "Proceed to Checkout" at bounding box center [544, 109] width 65 height 12
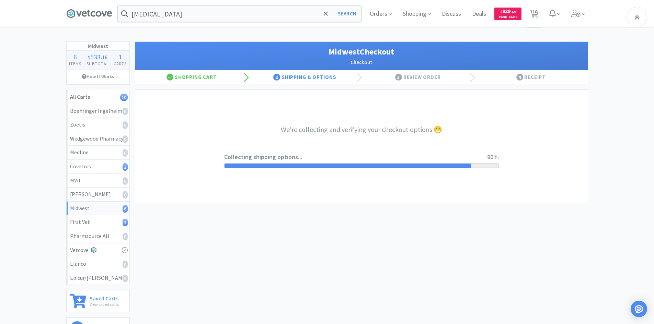
select select "3"
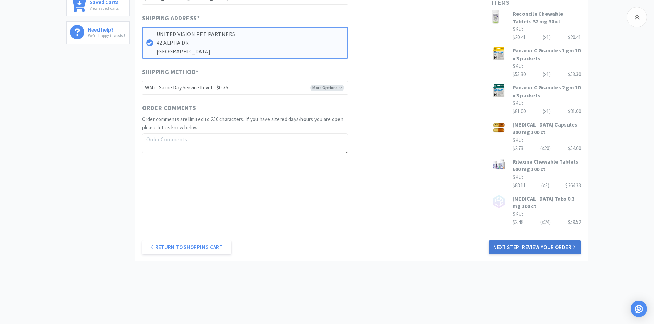
click at [501, 241] on button "Next Step: Review Your Order" at bounding box center [534, 248] width 92 height 14
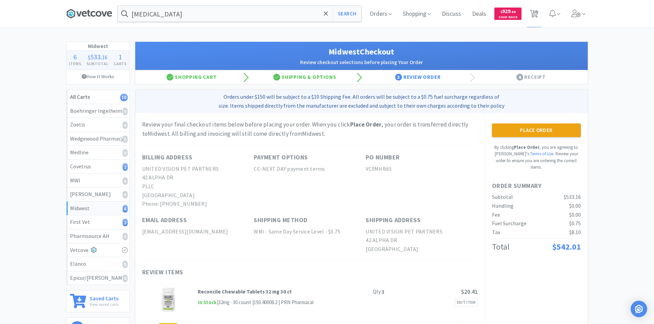
click at [92, 14] on icon at bounding box center [89, 14] width 46 height 10
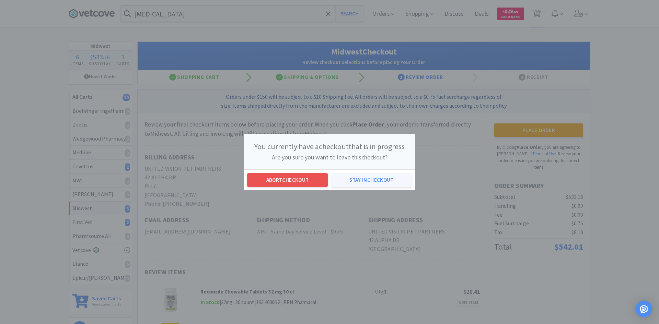
click at [365, 179] on button "Stay in checkout" at bounding box center [371, 180] width 81 height 14
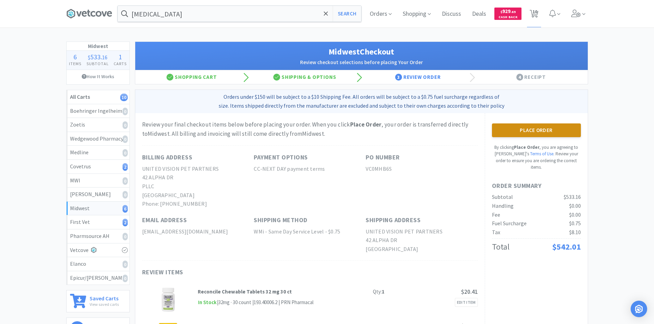
click at [508, 128] on button "Place Order" at bounding box center [536, 131] width 89 height 14
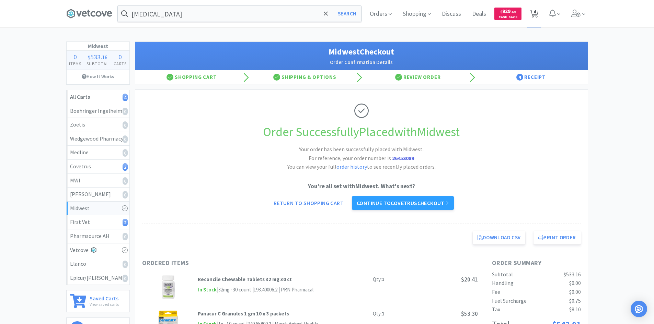
click at [537, 12] on icon at bounding box center [533, 14] width 9 height 8
select select "1"
select select "2"
select select "10"
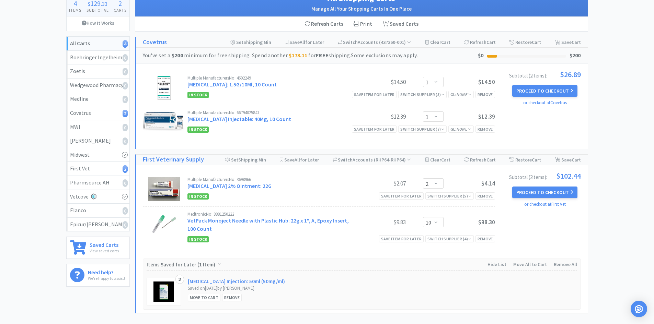
scroll to position [69, 0]
